Goal: Transaction & Acquisition: Purchase product/service

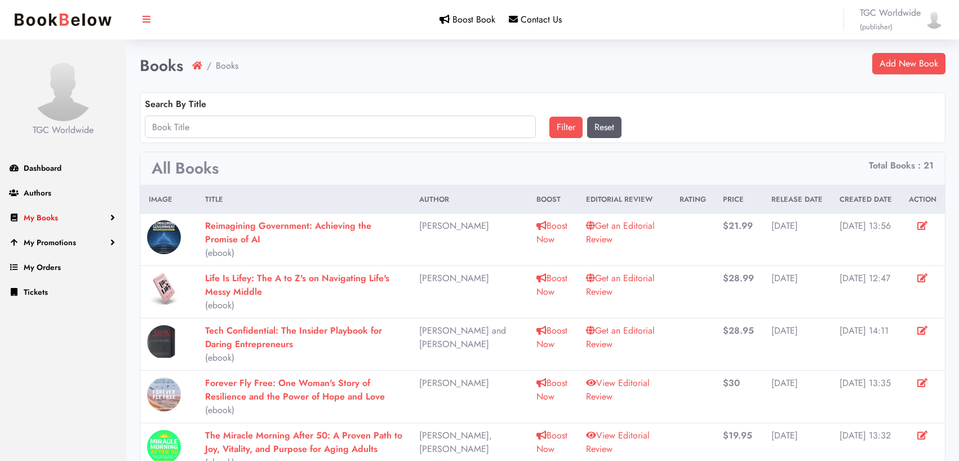
click at [114, 216] on link "My Books" at bounding box center [63, 217] width 126 height 25
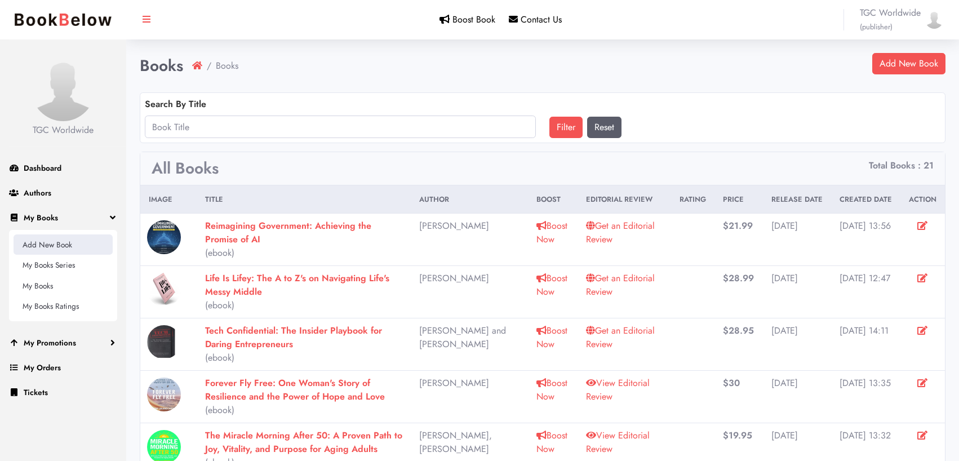
click at [83, 241] on link "Add New Book" at bounding box center [63, 244] width 99 height 20
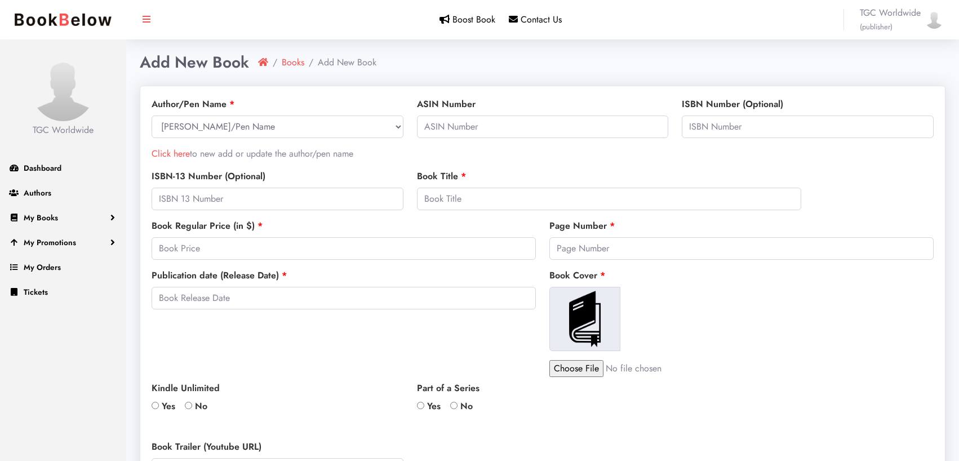
select select
click at [185, 157] on link "Click here" at bounding box center [171, 153] width 38 height 13
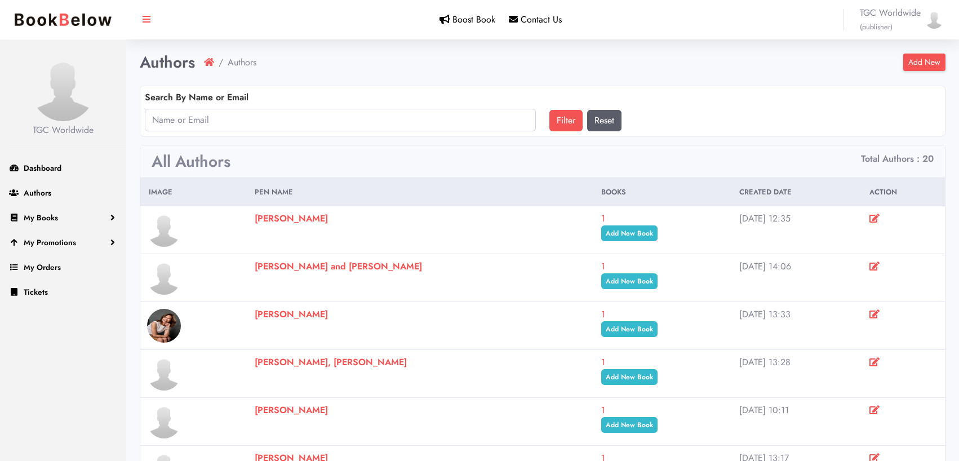
click at [923, 59] on link "Add New" at bounding box center [925, 62] width 42 height 17
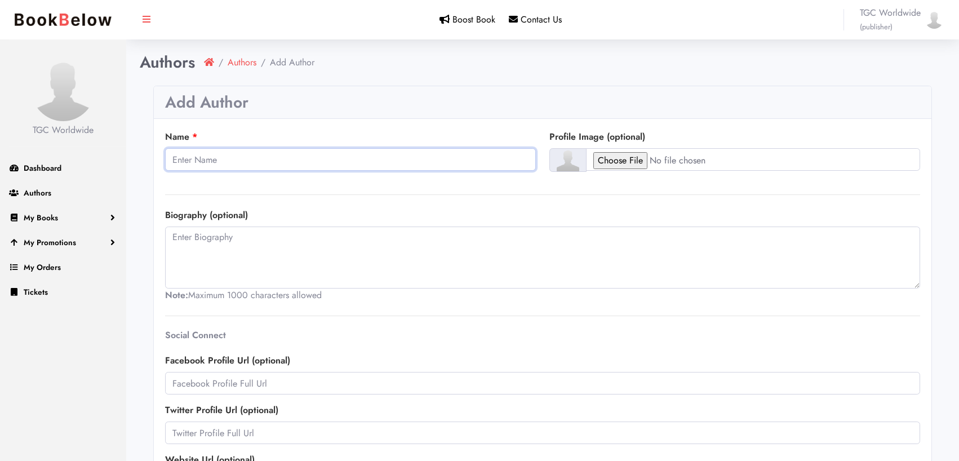
click at [312, 165] on input "Name" at bounding box center [350, 159] width 371 height 23
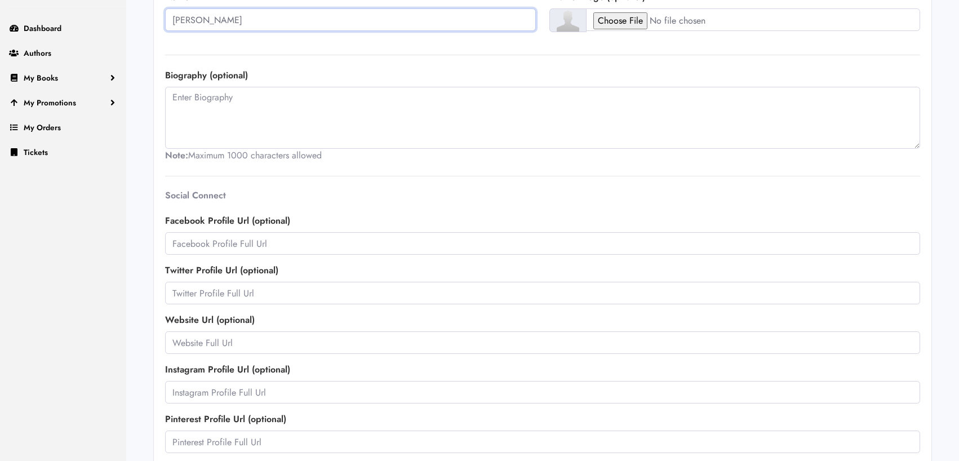
scroll to position [183, 0]
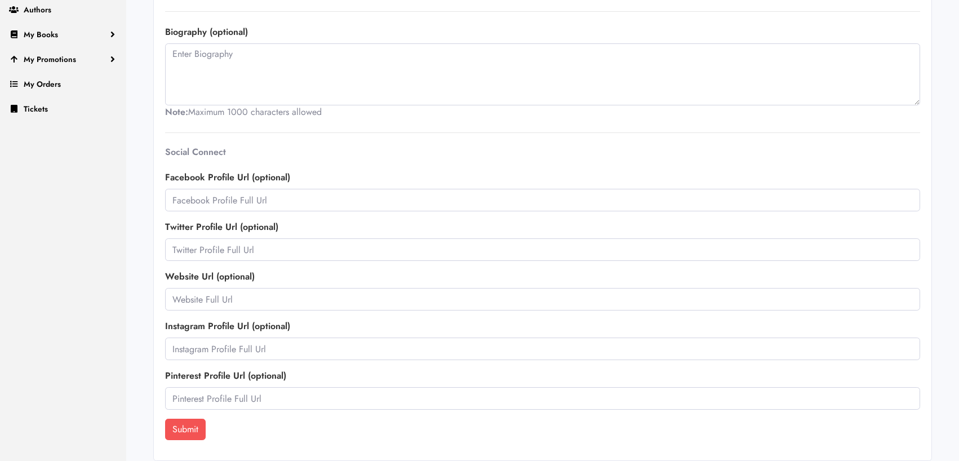
type input "Shirin Behzadi"
click at [361, 306] on input "text" at bounding box center [542, 299] width 755 height 23
paste input "https://shirinbehzadi.com/"
type input "https://shirinbehzadi.com/"
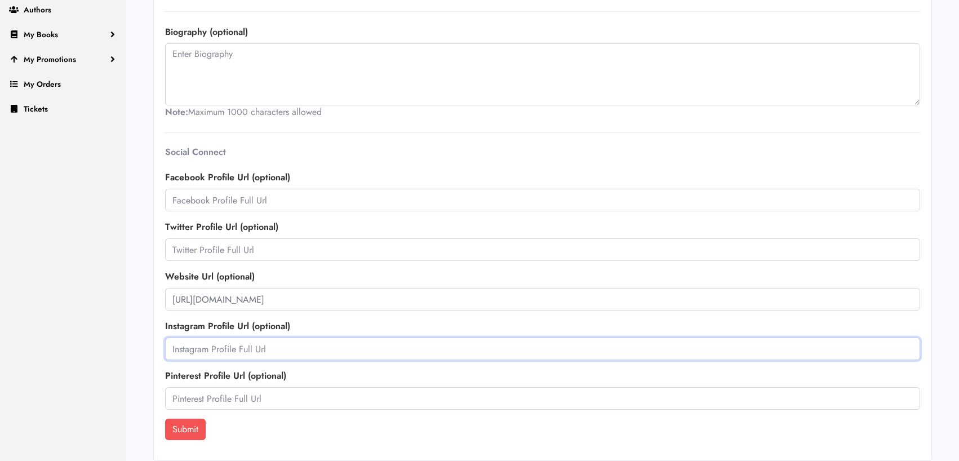
click at [316, 349] on input "text" at bounding box center [542, 349] width 755 height 23
paste input "https://www.instagram.com/shirinbehzadi/?hl=en"
type input "https://www.instagram.com/shirinbehzadi/?hl=en"
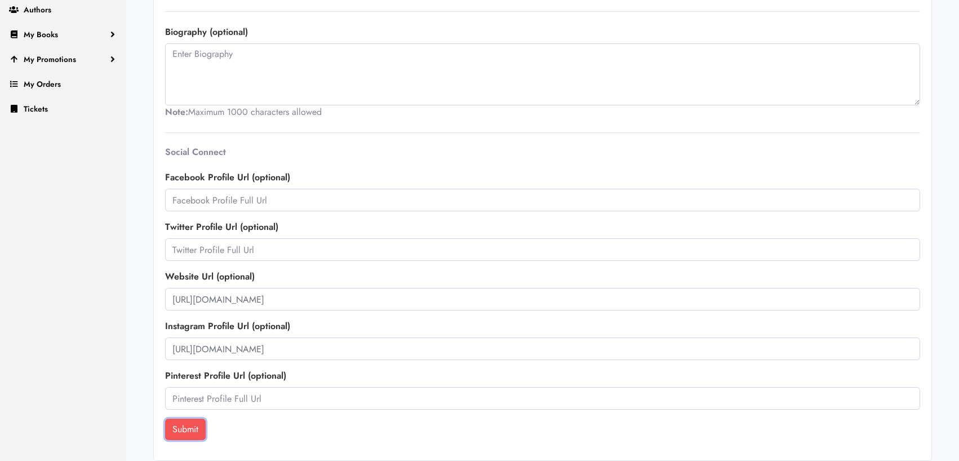
click at [184, 439] on button "Submit" at bounding box center [185, 429] width 41 height 21
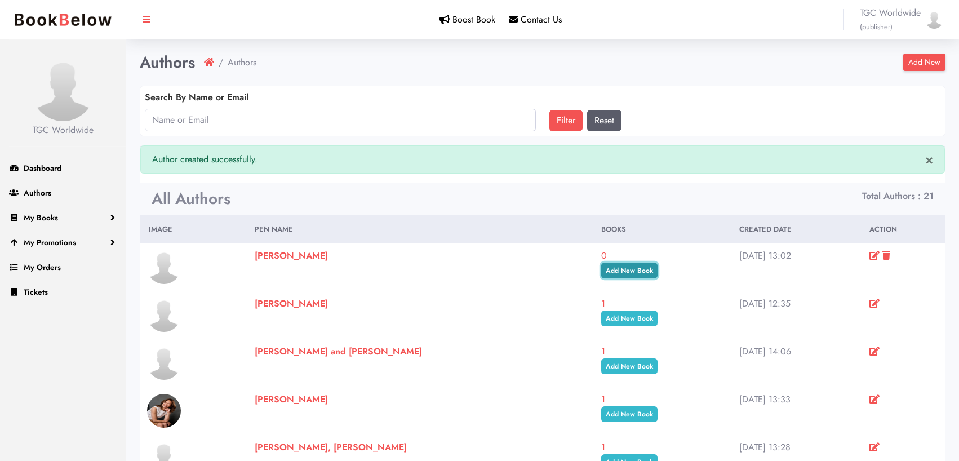
click at [643, 273] on link "Add New Book" at bounding box center [629, 271] width 56 height 16
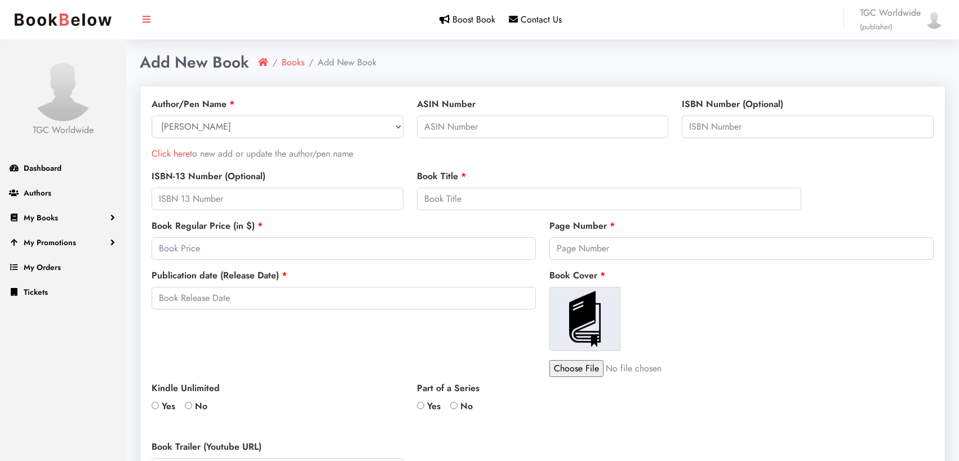
select select
click at [467, 198] on input "text" at bounding box center [609, 199] width 384 height 23
paste input "The Unexpected CEO: My Journey from Gas Station Cashier to Billion-Dollar CEO"
type input "The Unexpected CEO: My Journey from Gas Station Cashier to Billion-Dollar CEO"
click at [298, 199] on input "text" at bounding box center [278, 199] width 252 height 23
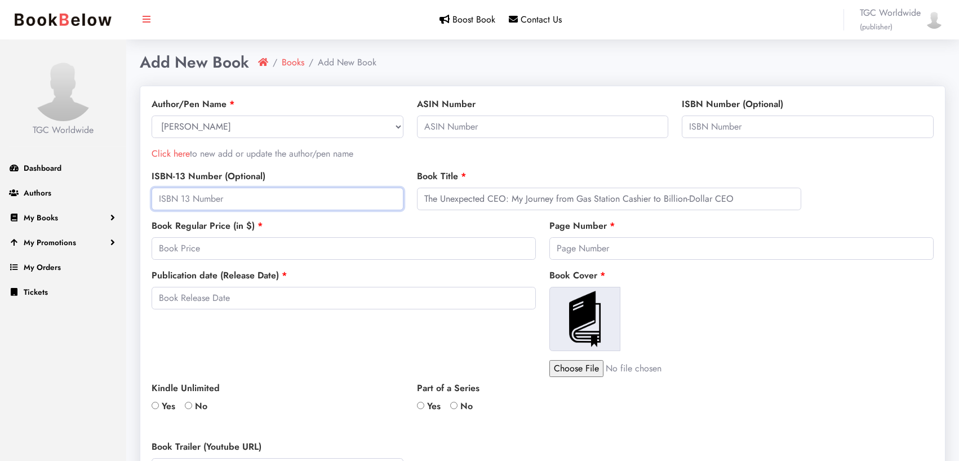
paste input "978-1637747537"
type input "978-1637747537"
click at [265, 247] on input "number" at bounding box center [344, 248] width 384 height 23
type input "32"
click at [746, 130] on input "text" at bounding box center [808, 127] width 252 height 23
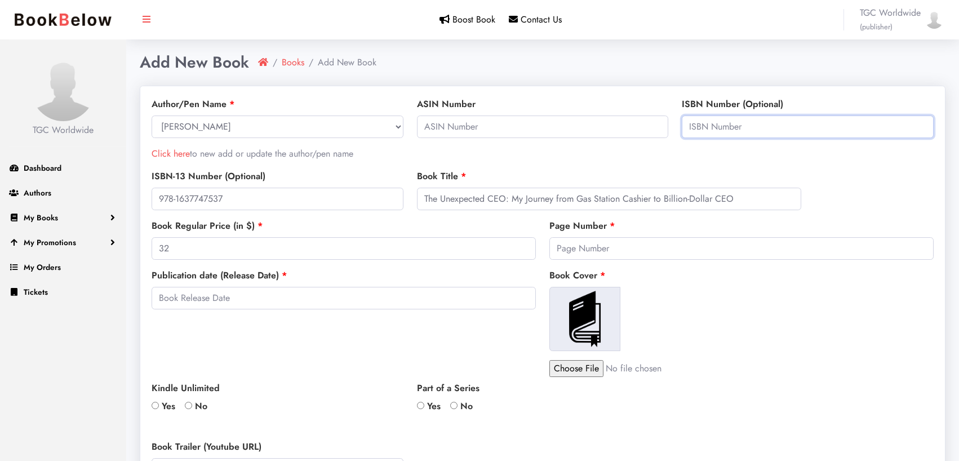
paste input "1637747535"
type input "1637747535"
click at [701, 281] on div "Book Cover" at bounding box center [676, 310] width 252 height 82
click at [577, 250] on input "number" at bounding box center [742, 248] width 384 height 23
type input "288"
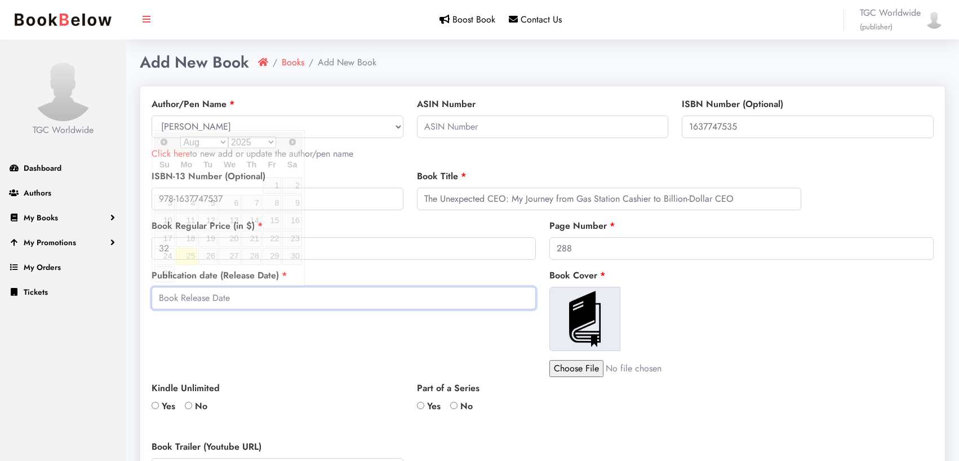
click at [411, 300] on input "text" at bounding box center [344, 298] width 384 height 23
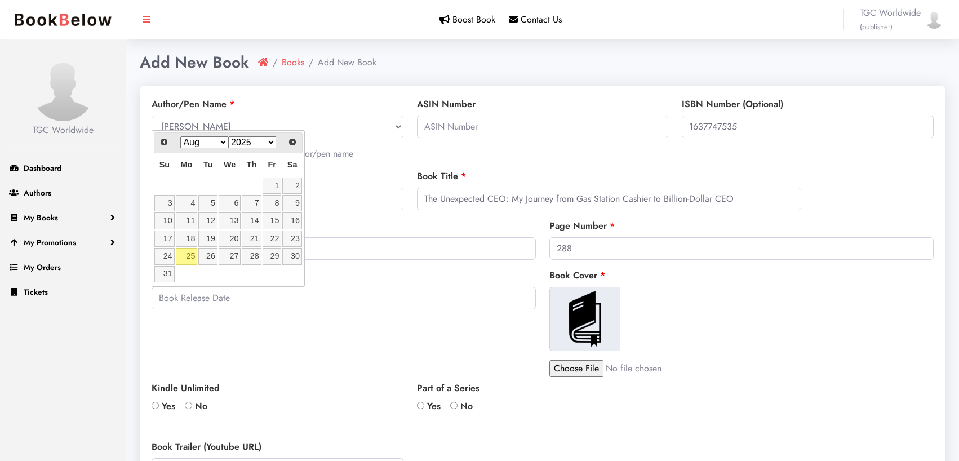
click at [227, 141] on select "Jan Feb Mar Apr May Jun Jul Aug Sep Oct Nov Dec" at bounding box center [204, 142] width 48 height 12
click at [209, 255] on link "28" at bounding box center [207, 256] width 19 height 16
type input "2025-10-28"
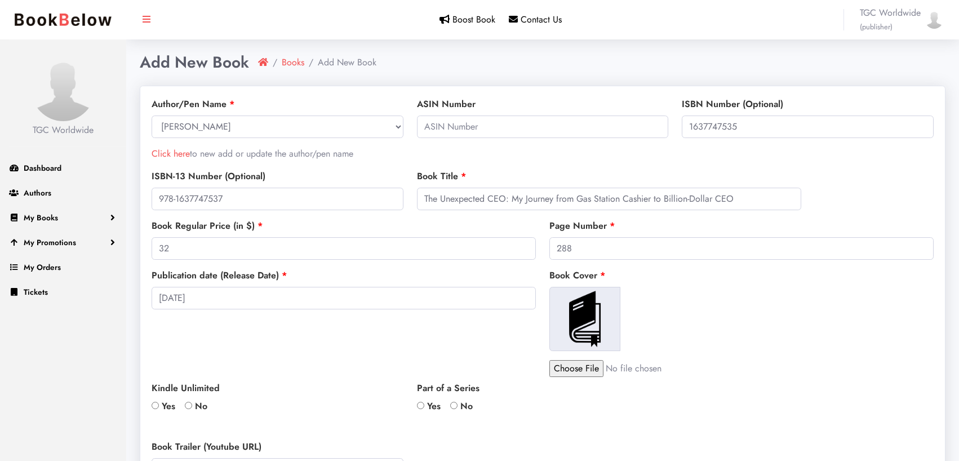
click at [592, 370] on input "file" at bounding box center [646, 368] width 192 height 17
type input "C:\fakepath\UnexpectedCEO_3D5_Shadow-1489x1536.jpg"
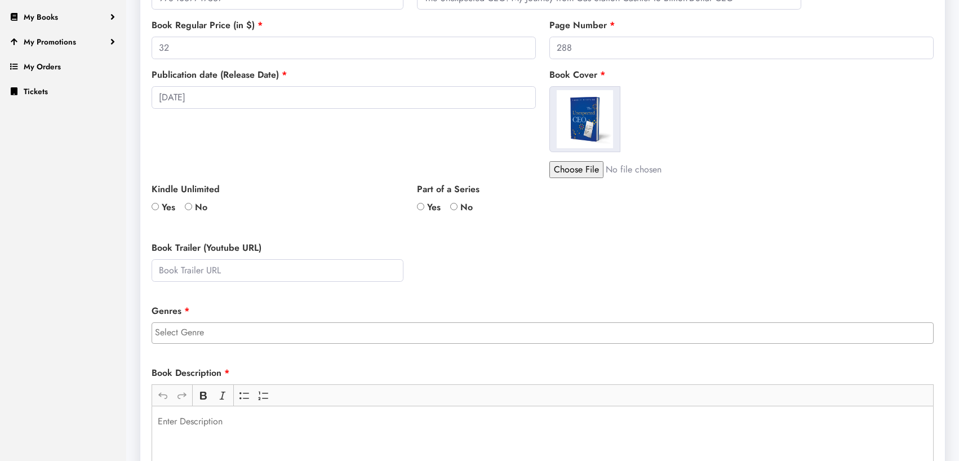
scroll to position [218, 0]
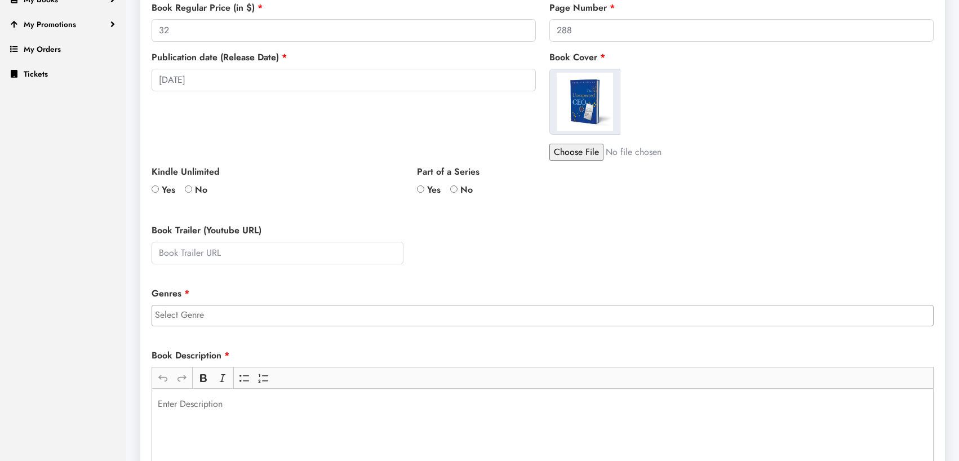
click at [191, 189] on input "No" at bounding box center [188, 188] width 7 height 7
radio input "true"
click at [455, 188] on input "No" at bounding box center [453, 188] width 7 height 7
radio input "true"
click at [373, 319] on input "search" at bounding box center [545, 315] width 781 height 14
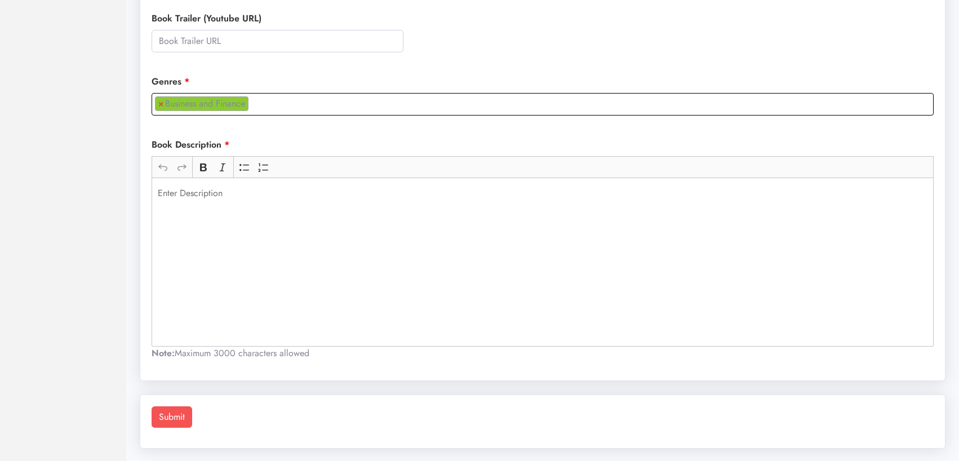
scroll to position [54, 0]
click at [270, 103] on ul "× Business and Finance" at bounding box center [542, 102] width 781 height 17
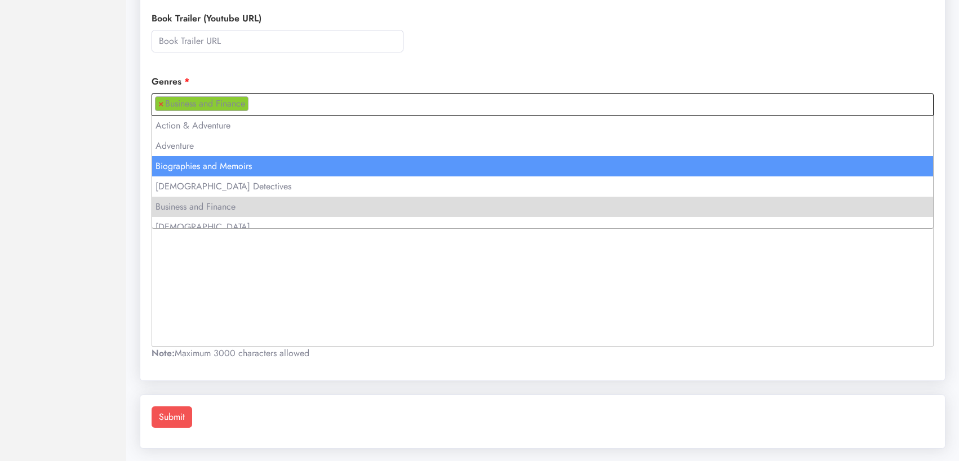
select select "2"
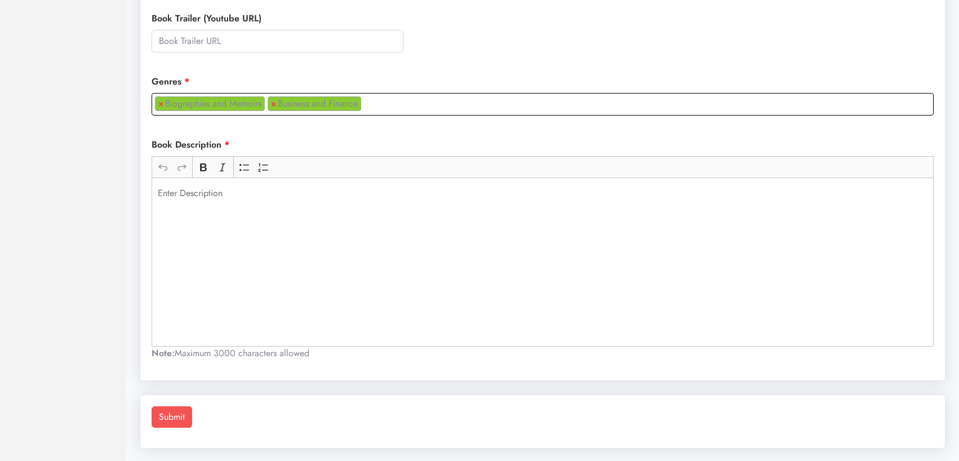
click at [379, 108] on ul "× Biographies and Memoirs × Business and Finance" at bounding box center [542, 102] width 781 height 17
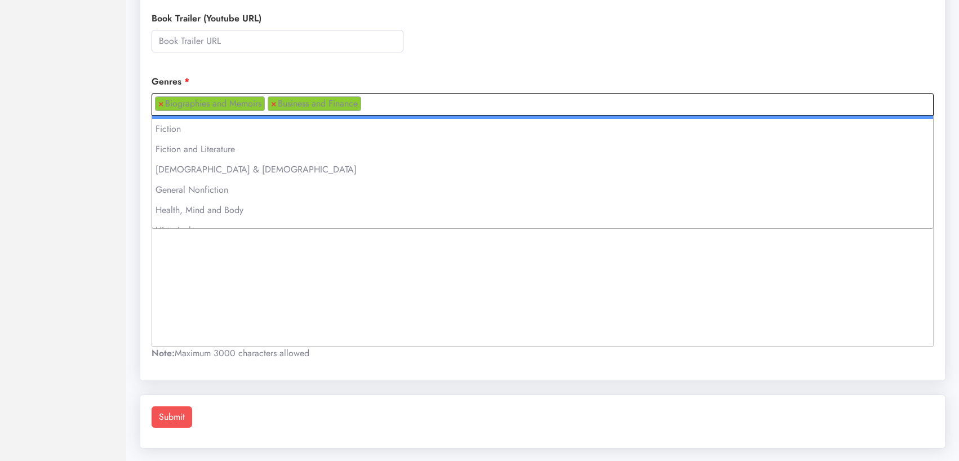
scroll to position [364, 0]
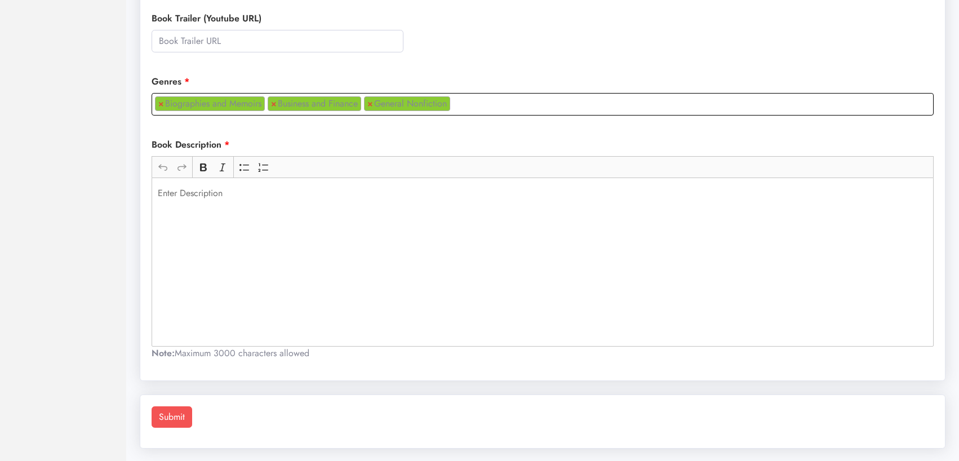
click at [463, 99] on ul "× Biographies and Memoirs × Business and Finance × General Nonfiction" at bounding box center [542, 102] width 781 height 17
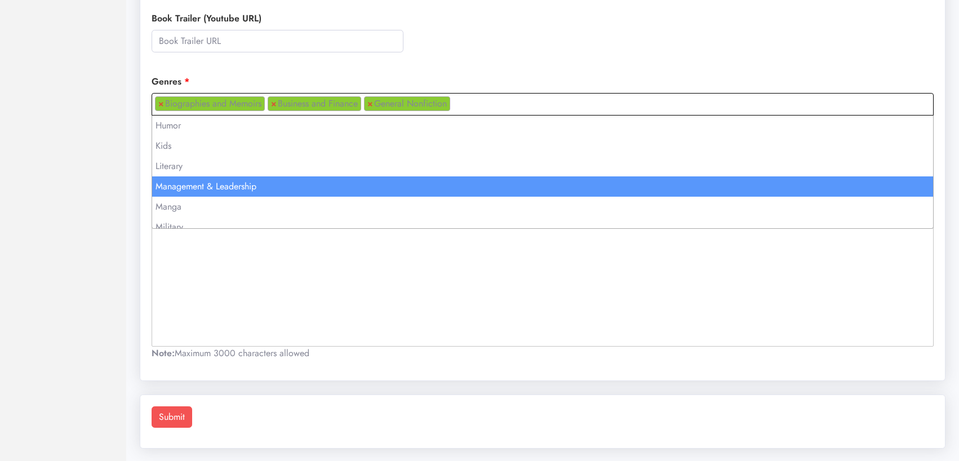
scroll to position [533, 0]
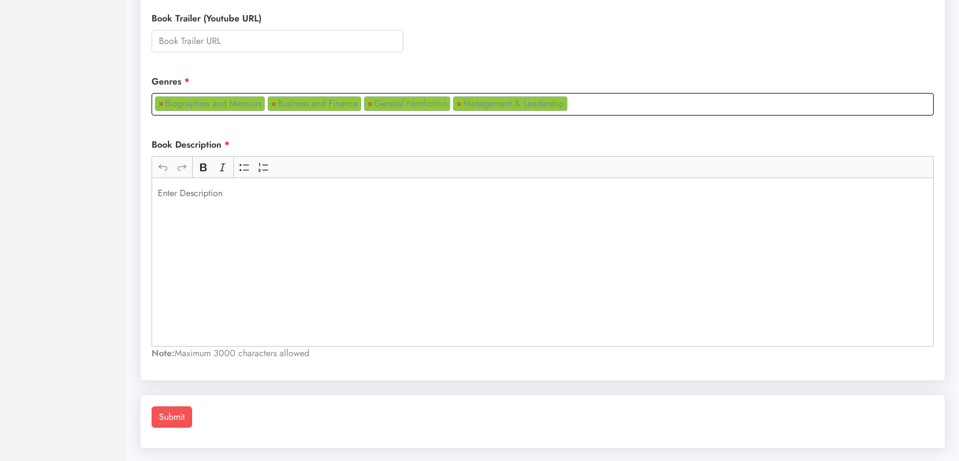
click at [321, 207] on div "Rich Text Editor, main" at bounding box center [543, 262] width 782 height 169
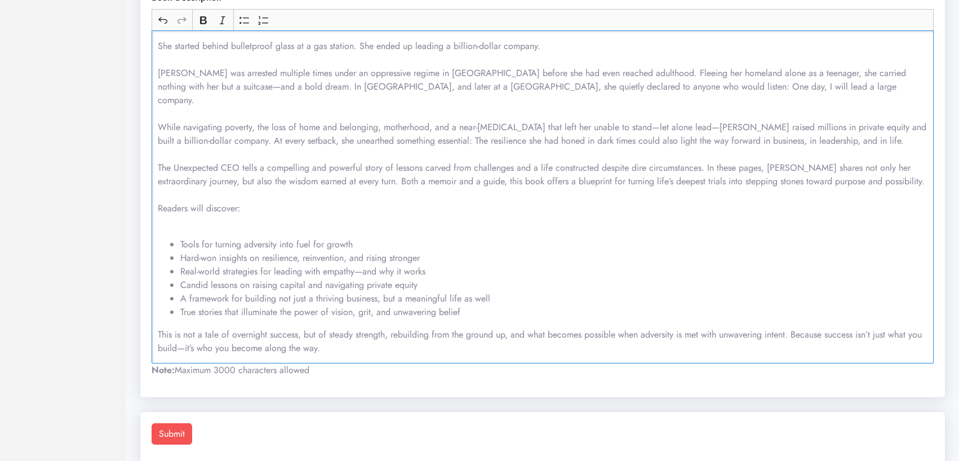
scroll to position [581, 0]
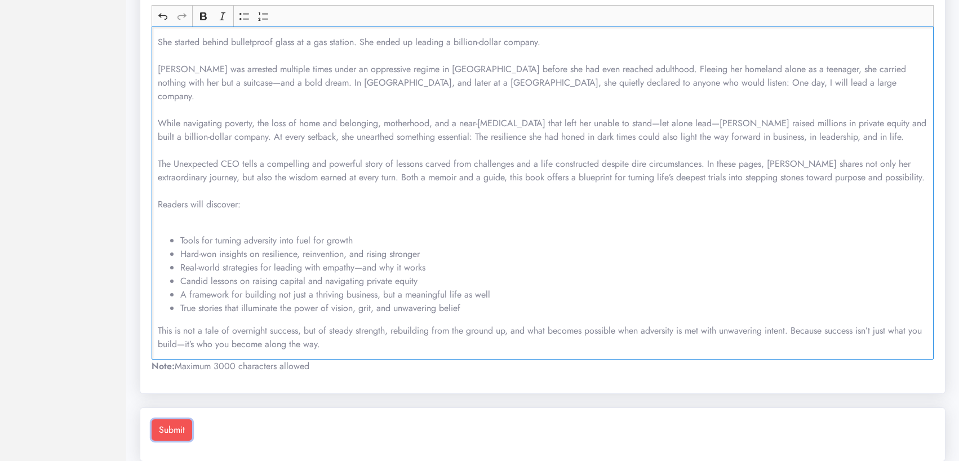
click at [175, 419] on button "Submit" at bounding box center [172, 429] width 41 height 21
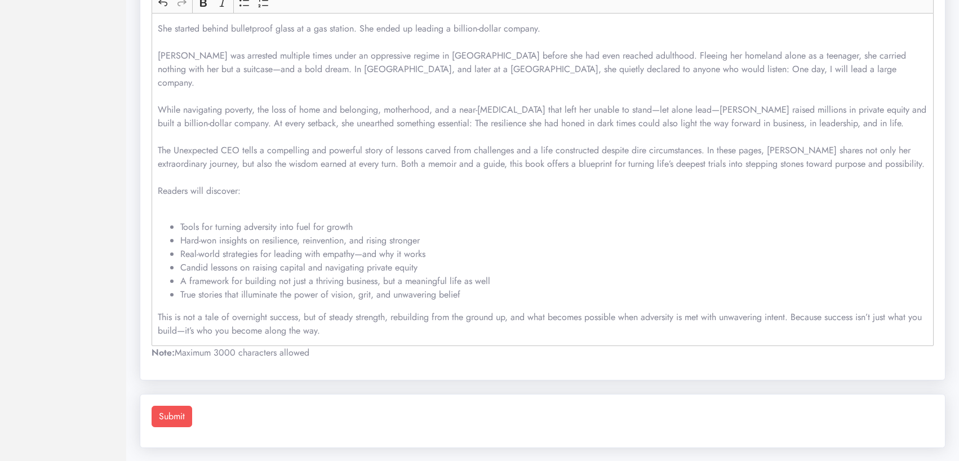
scroll to position [0, 0]
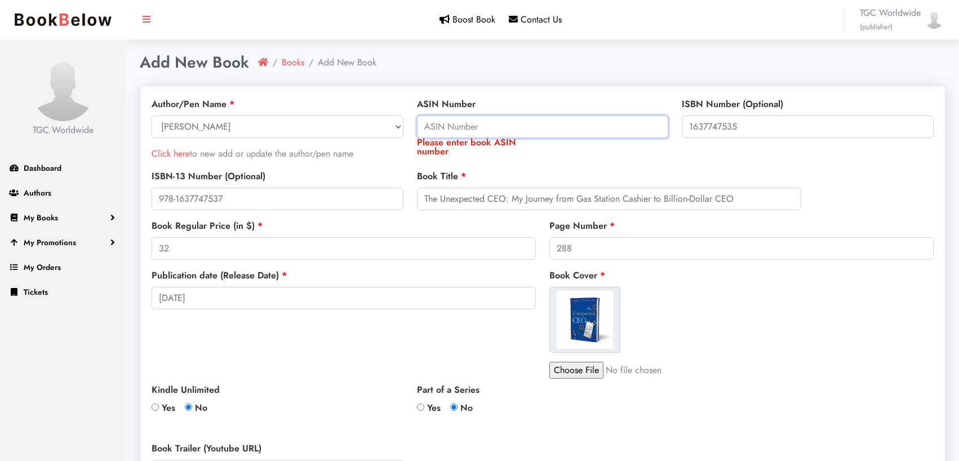
paste input "B0DVD24YV7"
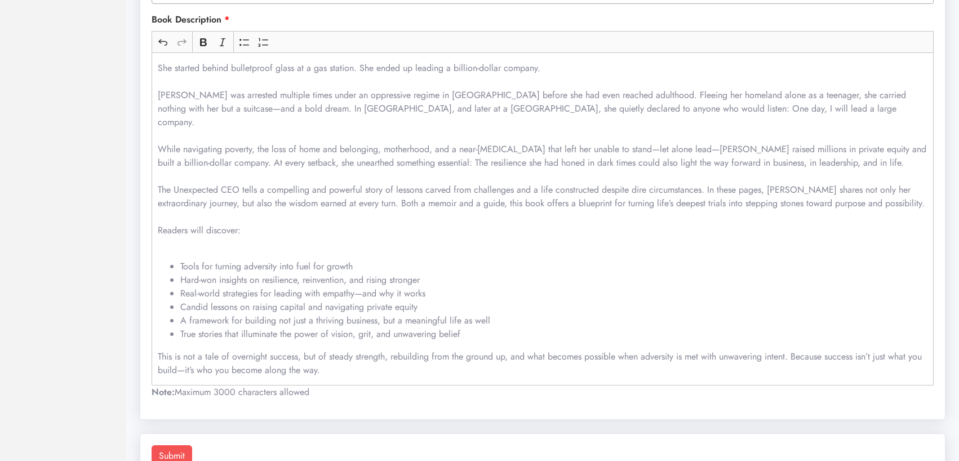
scroll to position [568, 0]
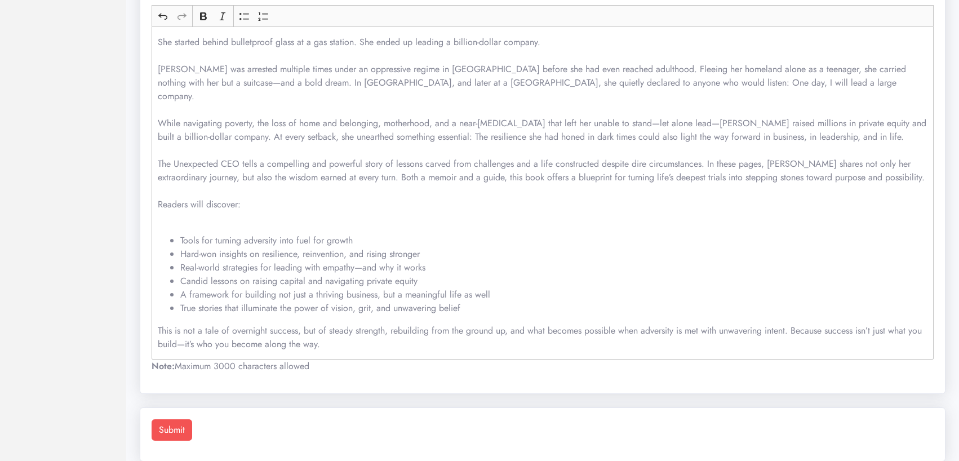
type input "B0DVD24YV7"
click at [185, 419] on button "Submit" at bounding box center [172, 429] width 41 height 21
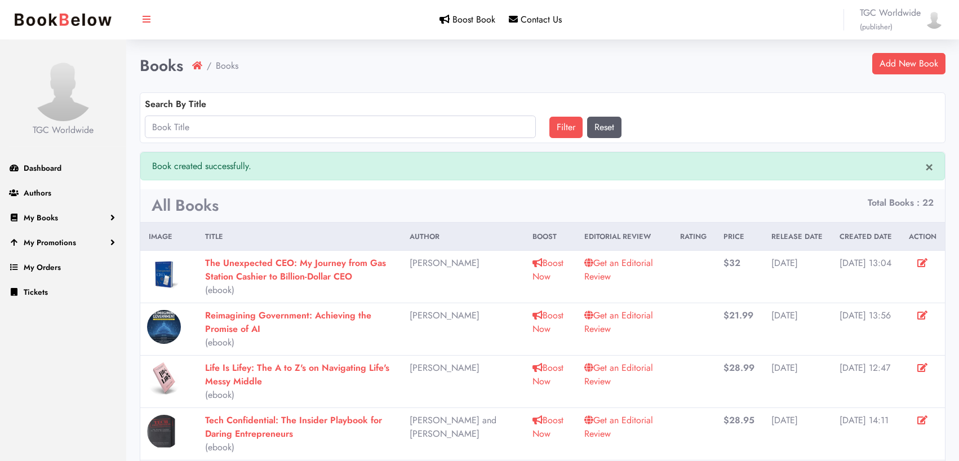
click at [609, 262] on link "Get an Editorial Review" at bounding box center [619, 269] width 69 height 26
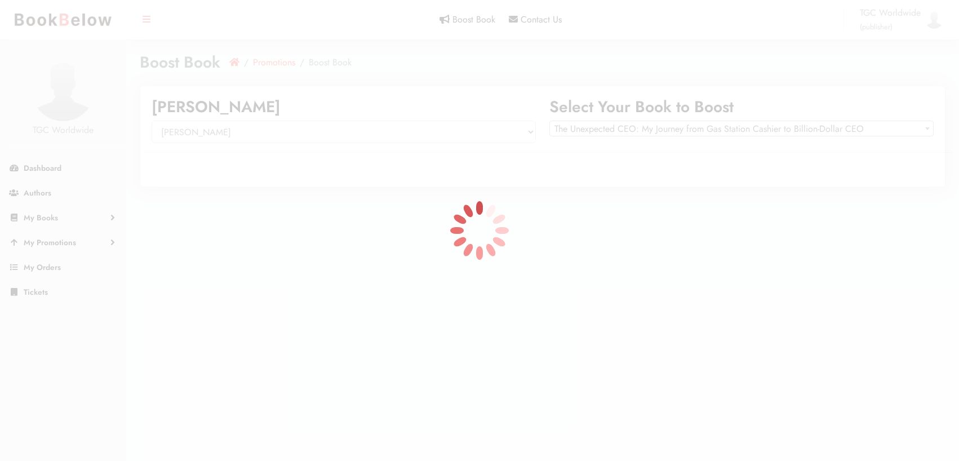
select select "150425"
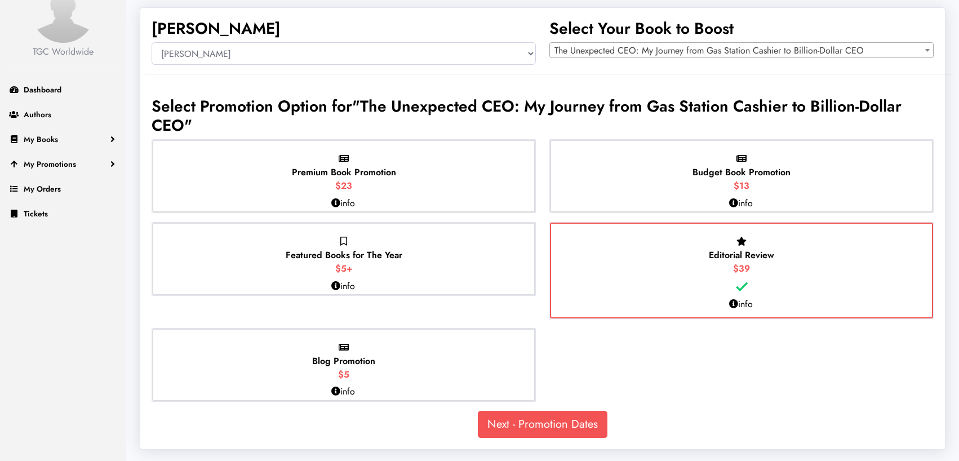
scroll to position [81, 0]
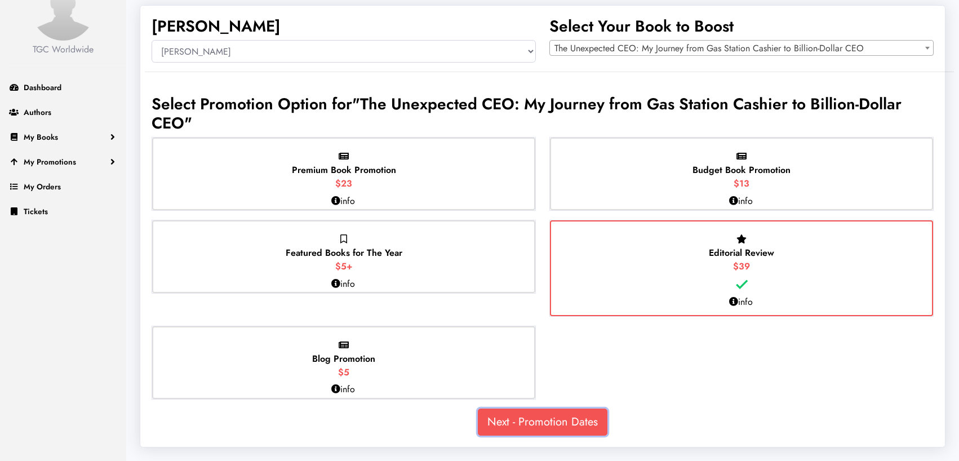
click at [567, 427] on link "Next - Promotion Dates" at bounding box center [543, 422] width 130 height 27
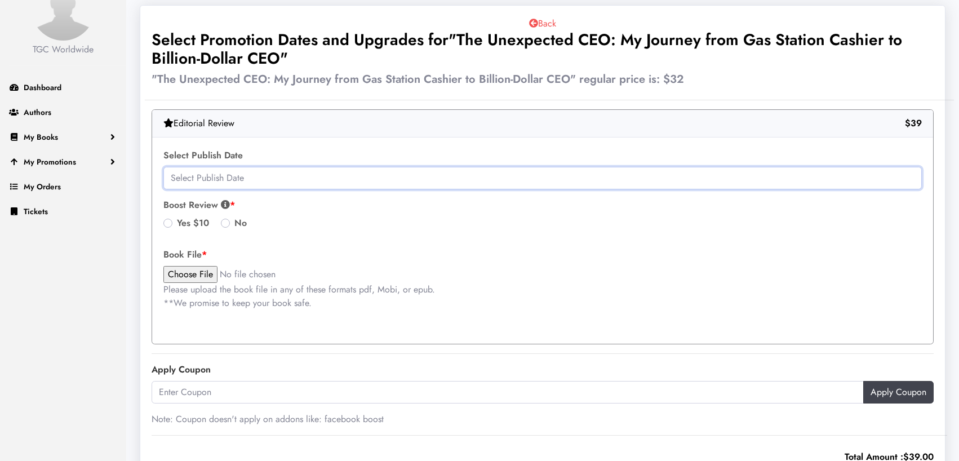
click at [328, 182] on input "text" at bounding box center [542, 178] width 759 height 23
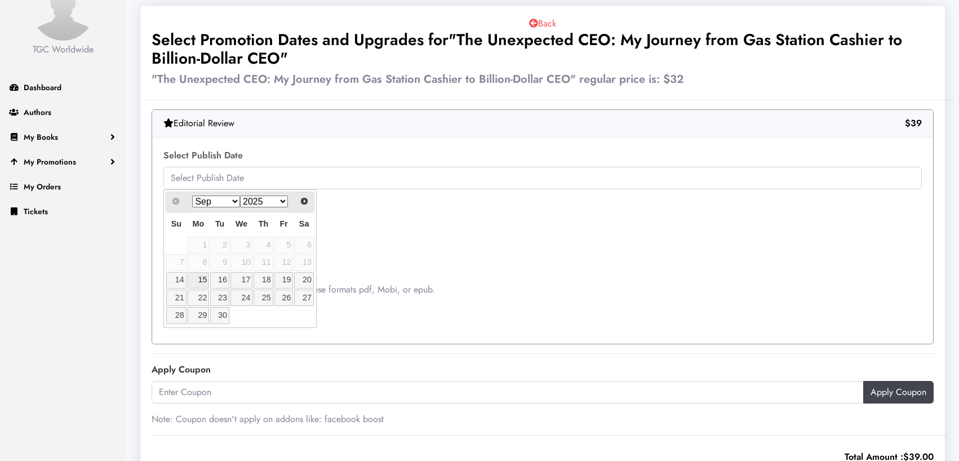
click at [201, 281] on link "15" at bounding box center [199, 280] width 22 height 16
type input "2025-09-15"
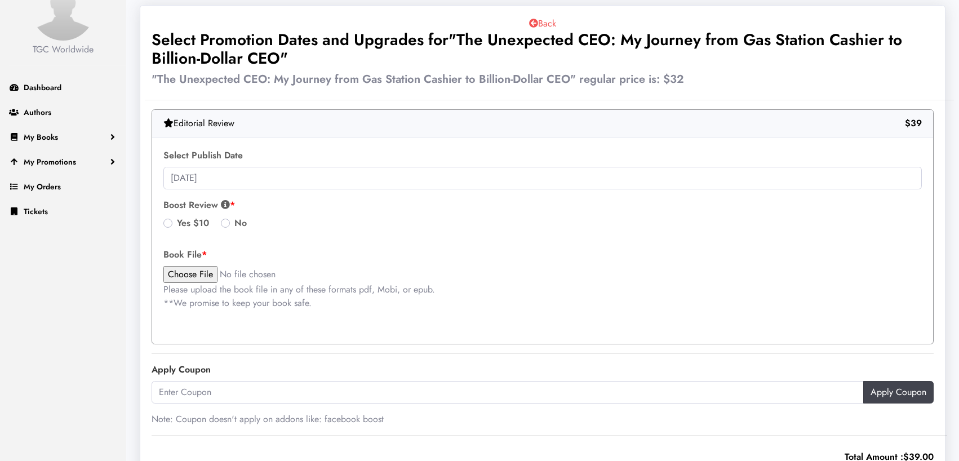
click at [192, 275] on input "file" at bounding box center [259, 274] width 192 height 17
type input "C:\fakepath\The_Unexpected_CEO-final (002).pdf"
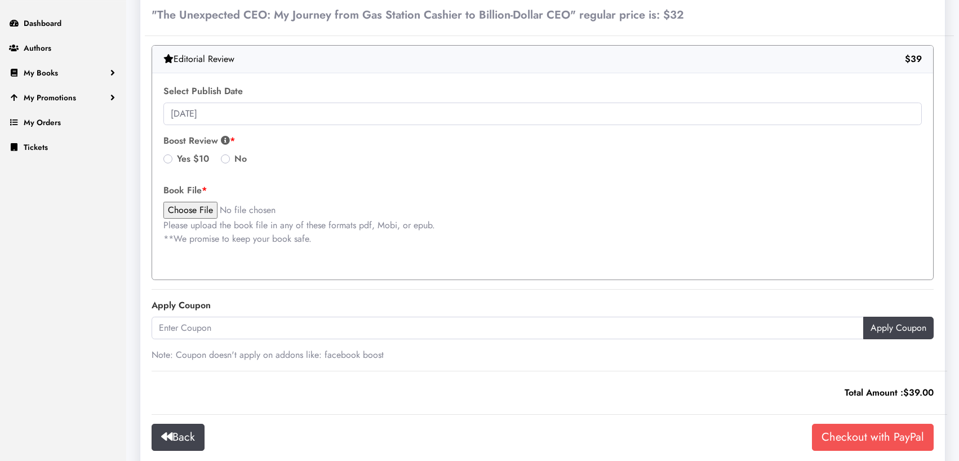
scroll to position [248, 0]
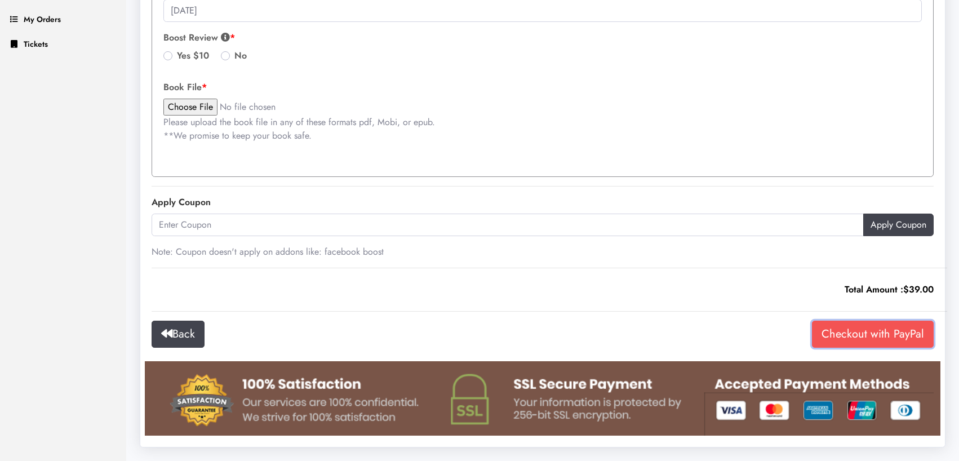
click at [860, 330] on input "Checkout with PayPal" at bounding box center [873, 334] width 122 height 27
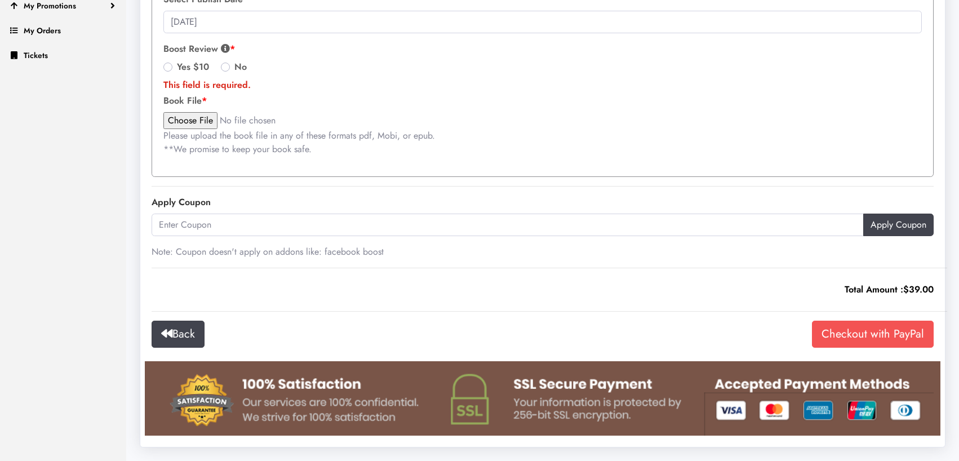
click at [234, 68] on label "No" at bounding box center [240, 67] width 12 height 14
click at [224, 68] on input "No" at bounding box center [225, 65] width 9 height 11
radio input "true"
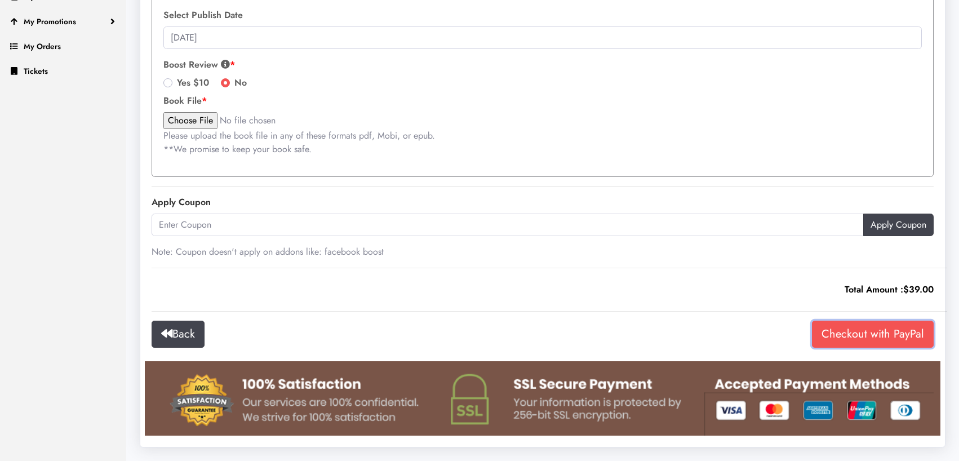
click at [847, 332] on input "Checkout with PayPal" at bounding box center [873, 334] width 122 height 27
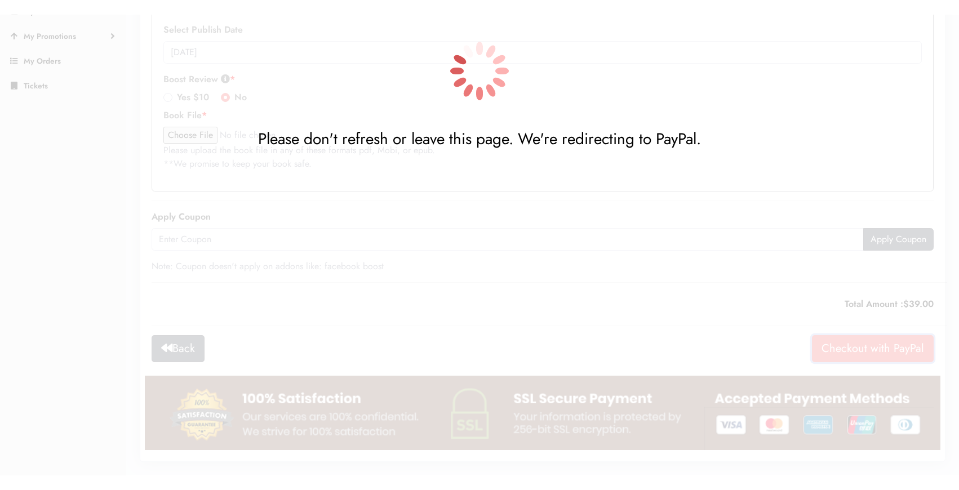
scroll to position [192, 0]
